Goal: Information Seeking & Learning: Find contact information

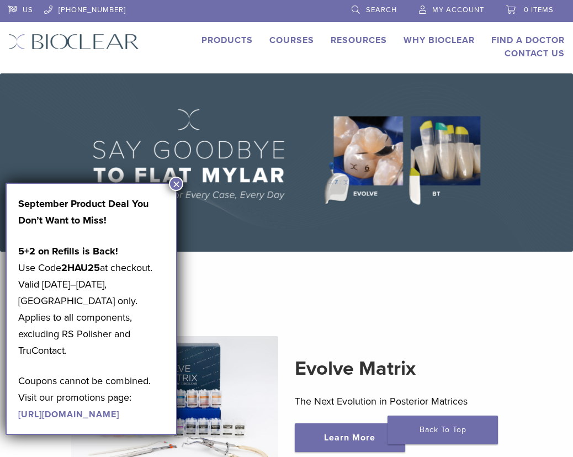
click at [176, 178] on button "×" at bounding box center [176, 184] width 14 height 14
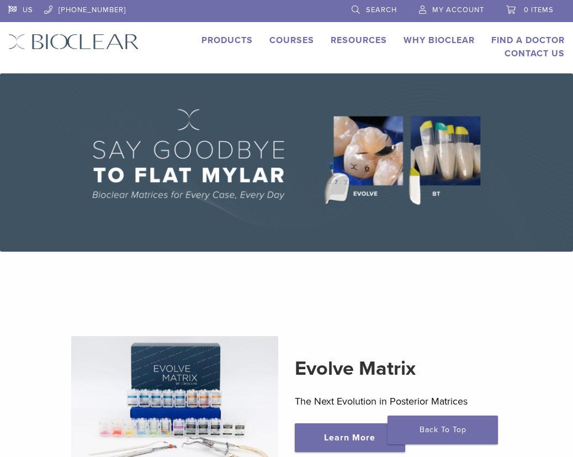
click at [519, 44] on link "Find A Doctor" at bounding box center [527, 40] width 73 height 11
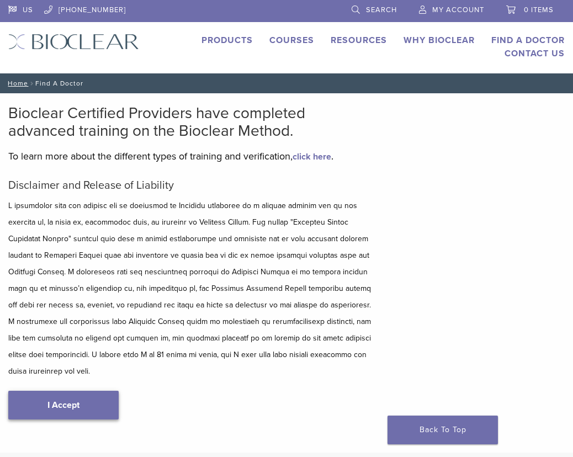
click at [87, 414] on link "I Accept" at bounding box center [63, 405] width 110 height 29
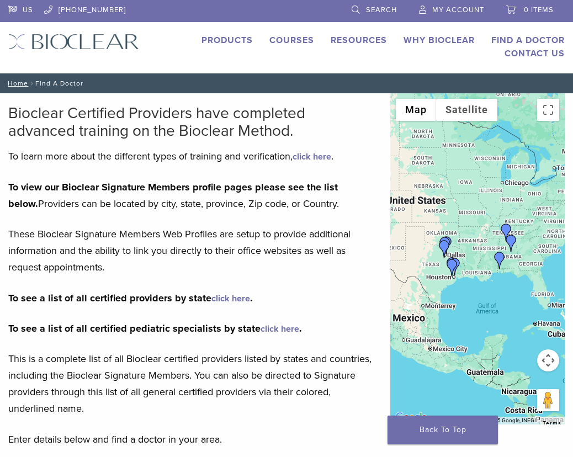
click at [238, 299] on link "click here" at bounding box center [230, 298] width 39 height 11
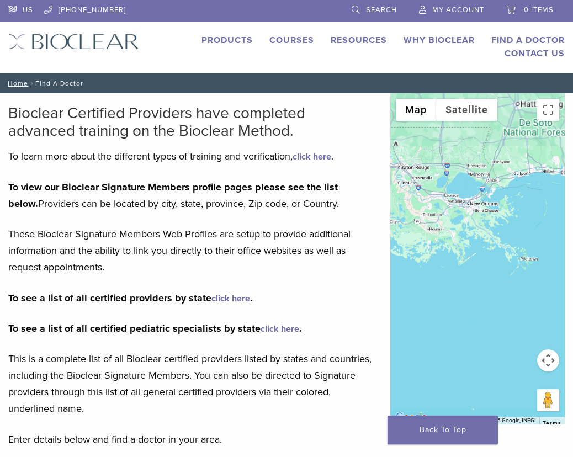
click at [486, 284] on div at bounding box center [477, 258] width 174 height 331
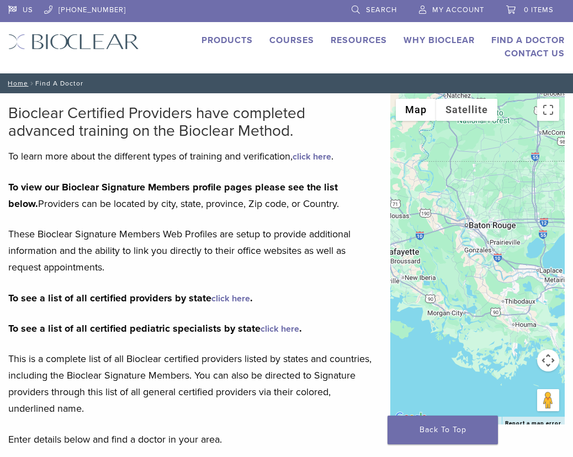
drag, startPoint x: 423, startPoint y: 184, endPoint x: 545, endPoint y: 311, distance: 176.1
click at [545, 311] on div at bounding box center [477, 258] width 174 height 331
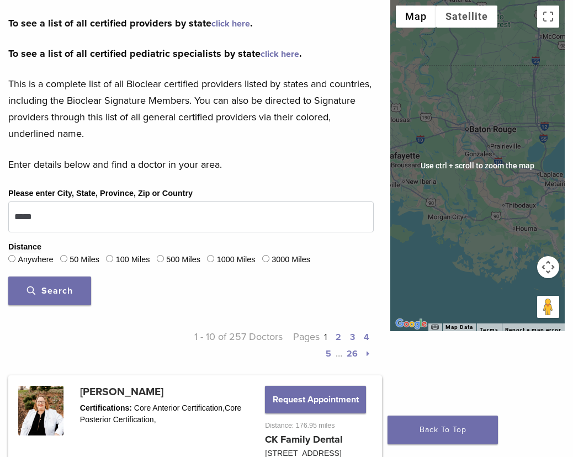
scroll to position [276, 0]
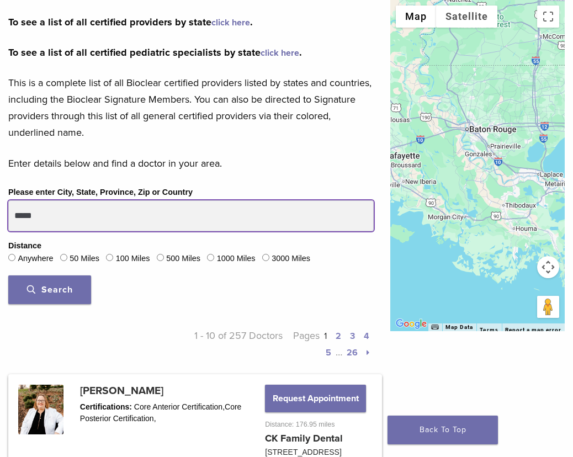
click at [105, 222] on input "*****" at bounding box center [190, 215] width 365 height 31
drag, startPoint x: 105, startPoint y: 222, endPoint x: 2, endPoint y: 222, distance: 103.2
click at [2, 222] on div "Please enter City, State, Province, Zip or Country ***** Distance Anywhere 50 M…" at bounding box center [191, 248] width 382 height 127
type input "*****"
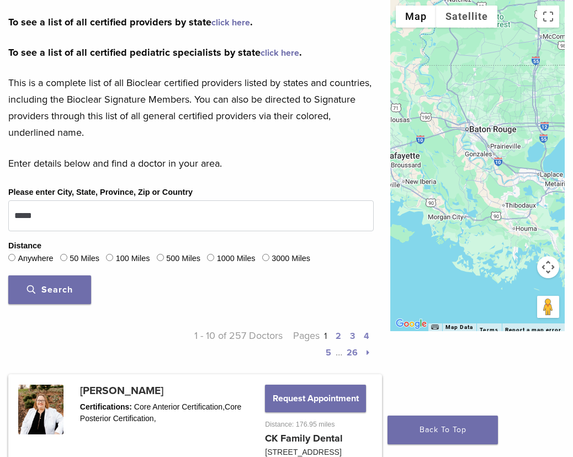
click at [80, 256] on label "50 Miles" at bounding box center [85, 259] width 30 height 12
click at [65, 296] on button "Search" at bounding box center [49, 289] width 83 height 29
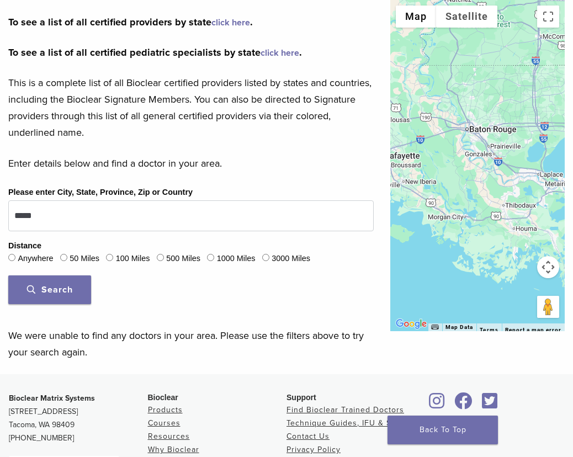
click at [132, 253] on label "100 Miles" at bounding box center [133, 259] width 34 height 12
click at [82, 287] on button "Search" at bounding box center [49, 289] width 83 height 29
click at [188, 259] on label "500 Miles" at bounding box center [183, 259] width 34 height 12
click at [59, 291] on span "Search" at bounding box center [50, 289] width 46 height 11
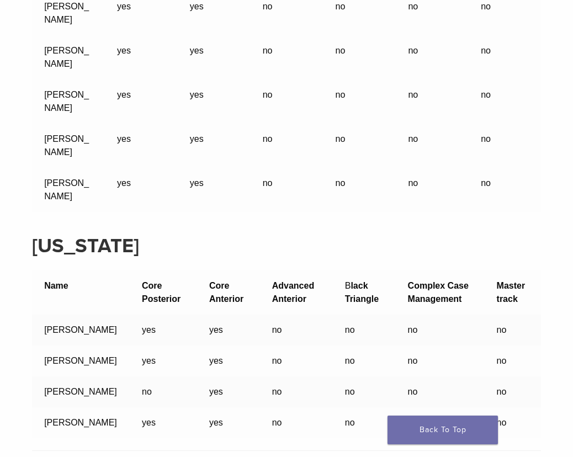
scroll to position [10486, 0]
